Goal: Task Accomplishment & Management: Use online tool/utility

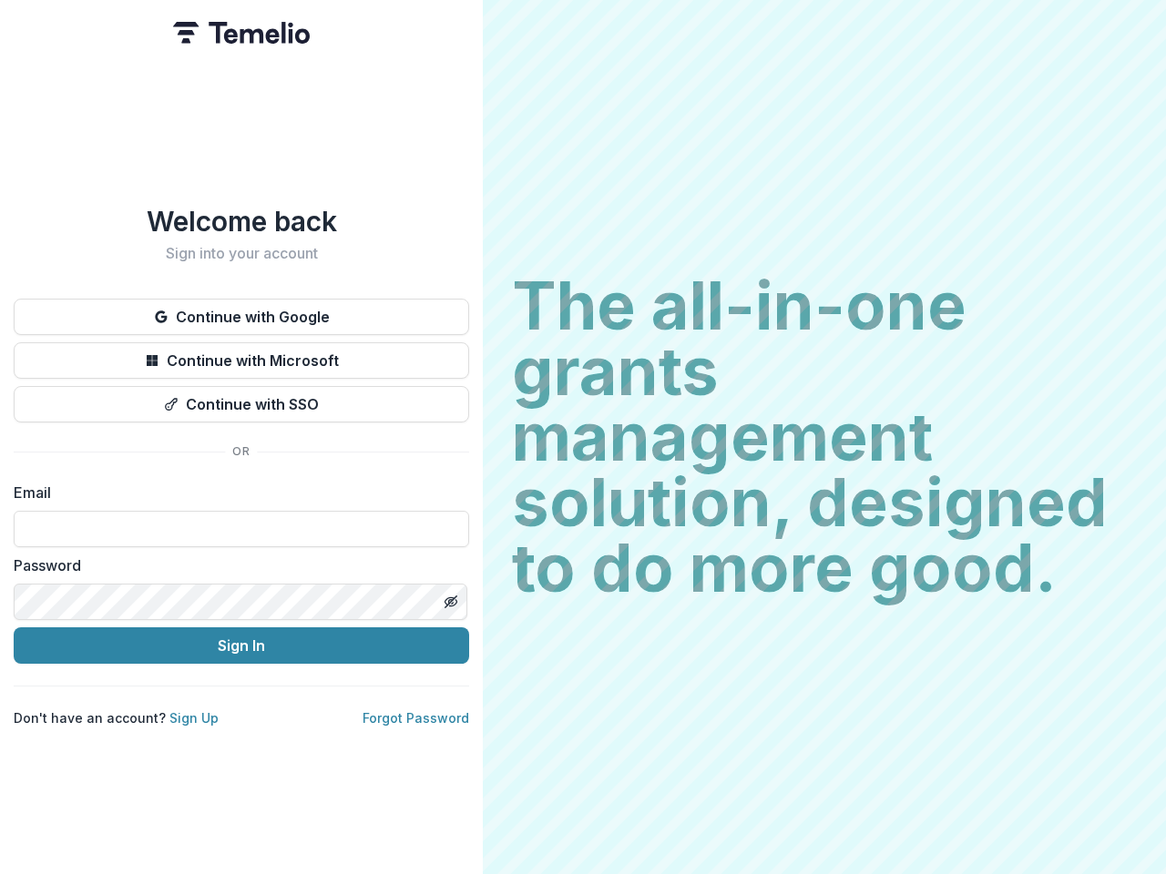
click at [583, 437] on h2 "The all-in-one grants management solution, designed to do more good." at bounding box center [824, 437] width 625 height 328
click at [241, 310] on button "Continue with Google" at bounding box center [241, 317] width 455 height 36
click at [241, 353] on button "Continue with Microsoft" at bounding box center [241, 361] width 455 height 36
click at [241, 397] on button "Continue with SSO" at bounding box center [241, 404] width 455 height 36
click at [450, 595] on div "Welcome back Sign into your account Continue with Google Continue with Microsof…" at bounding box center [241, 437] width 483 height 874
